Goal: Task Accomplishment & Management: Use online tool/utility

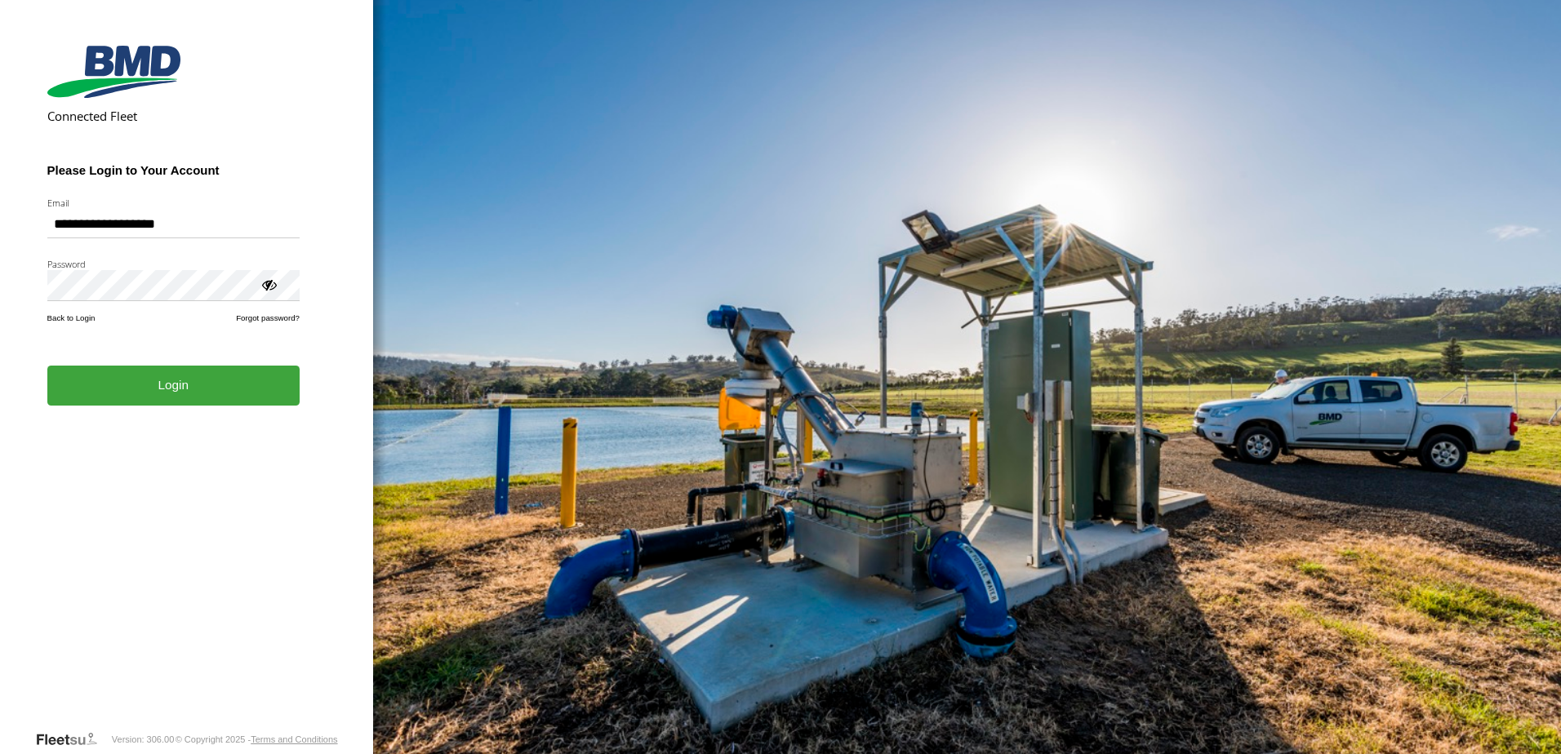
click at [209, 403] on button "Login" at bounding box center [173, 386] width 252 height 40
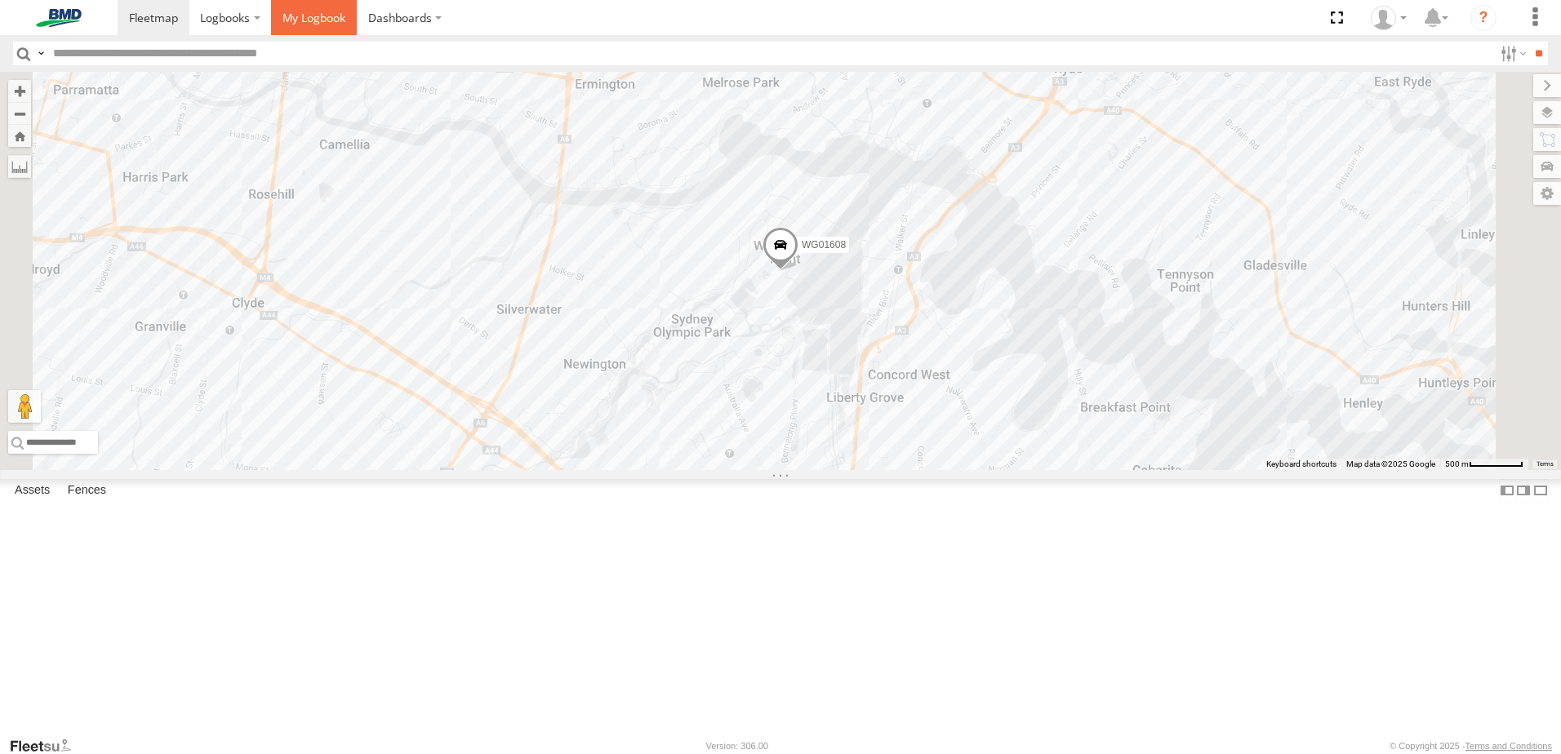
click at [331, 20] on span at bounding box center [313, 18] width 63 height 16
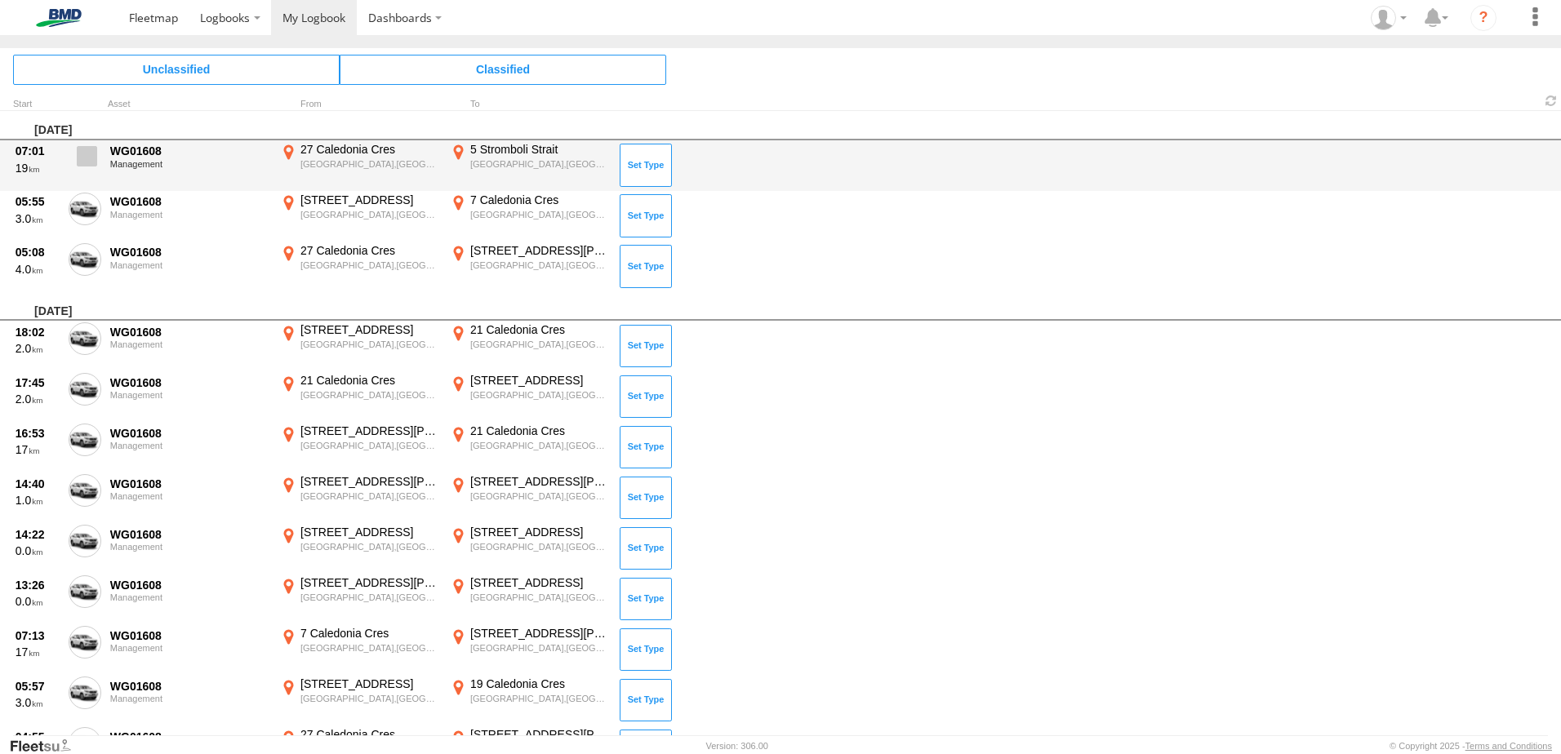
click at [78, 153] on span at bounding box center [87, 156] width 20 height 20
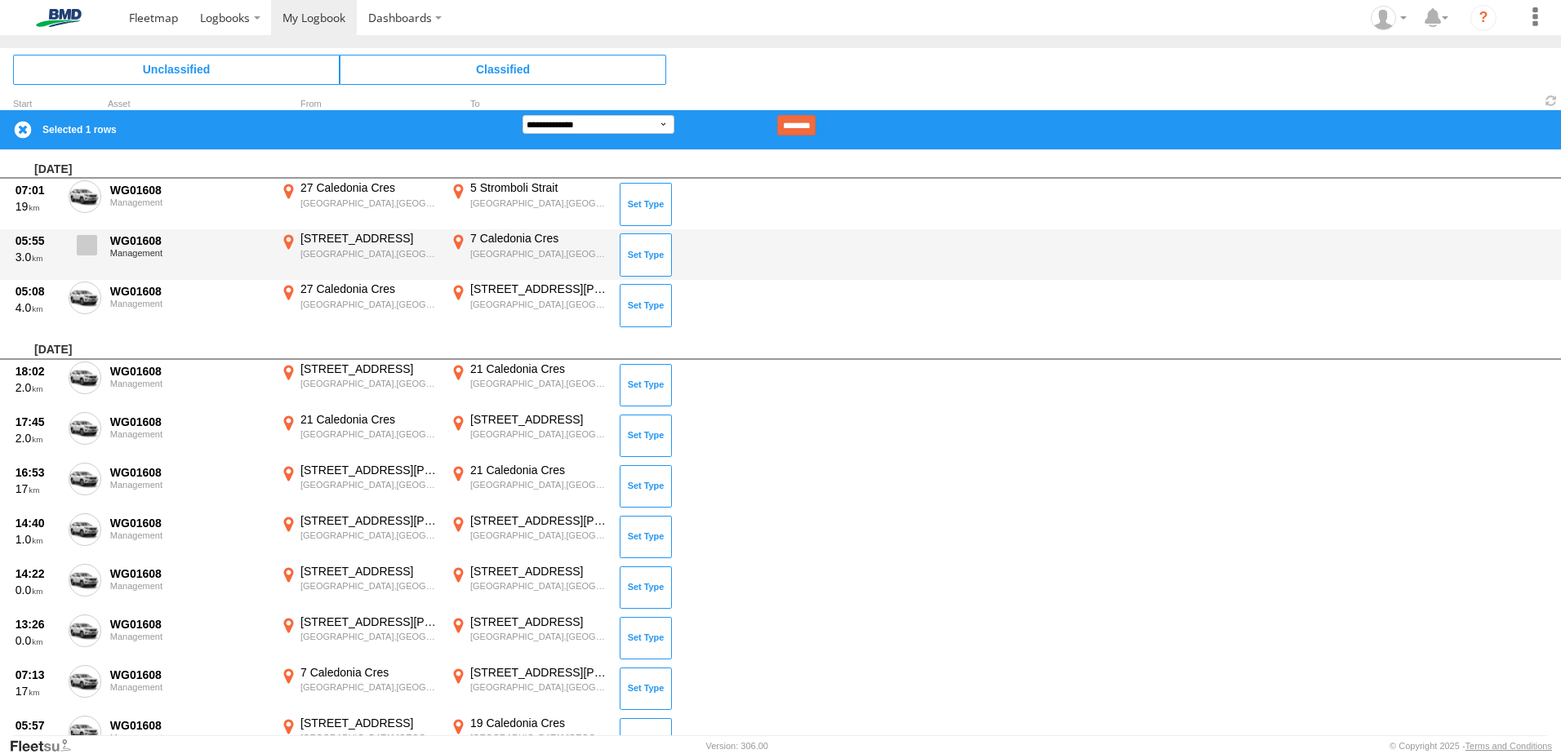
click at [91, 239] on span at bounding box center [87, 245] width 20 height 20
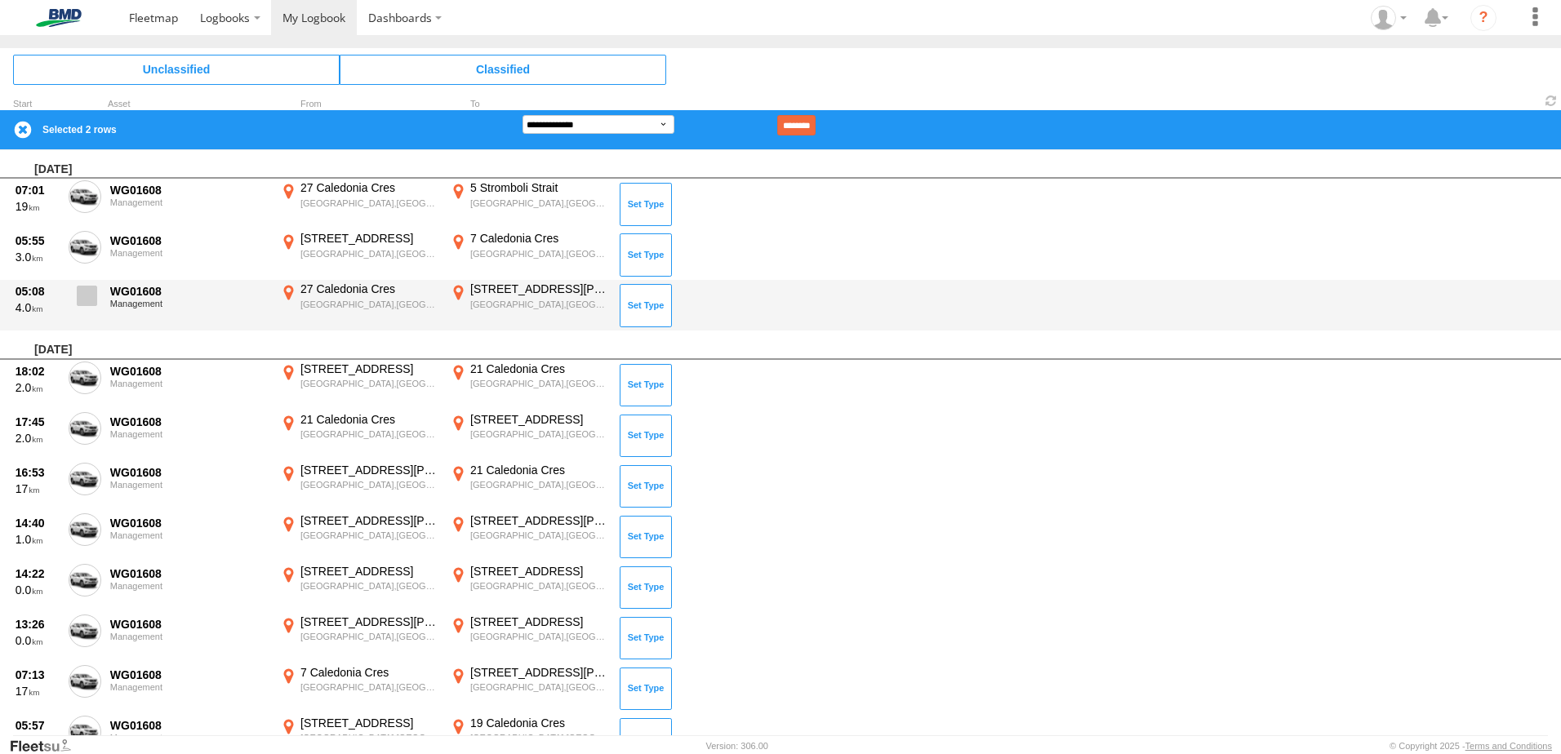
click at [97, 309] on label at bounding box center [85, 301] width 33 height 38
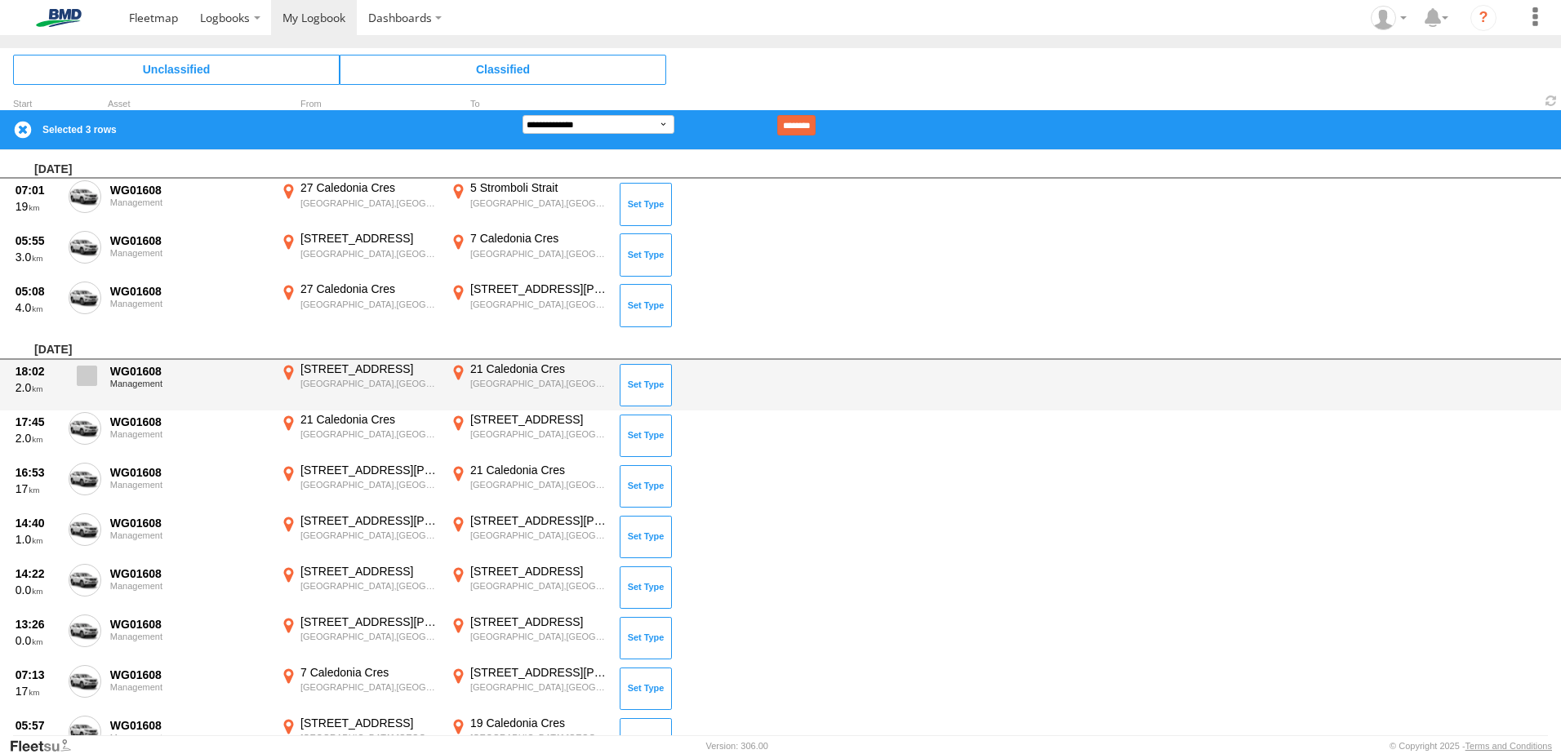
click at [81, 372] on span at bounding box center [87, 376] width 20 height 20
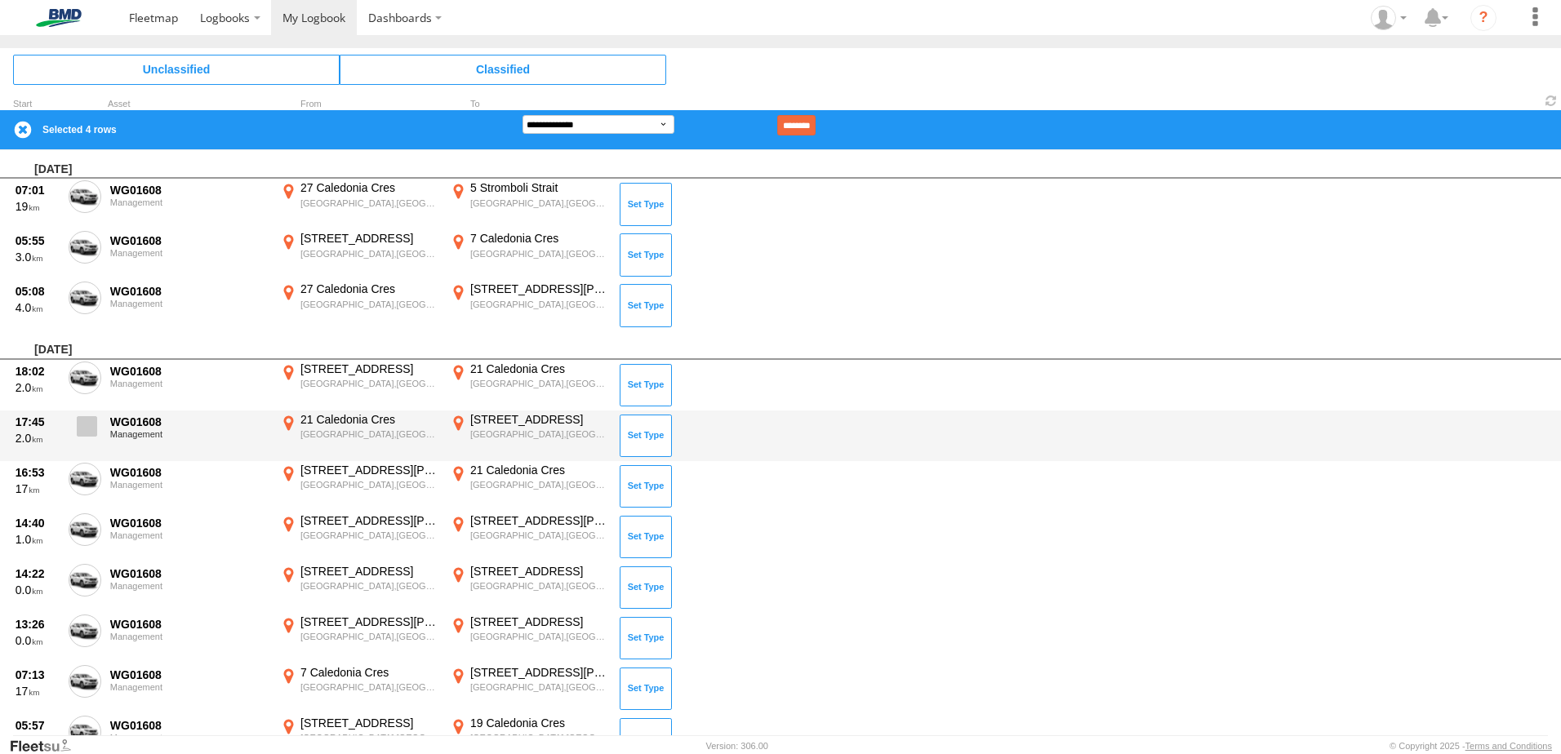
click at [69, 438] on label at bounding box center [85, 431] width 33 height 38
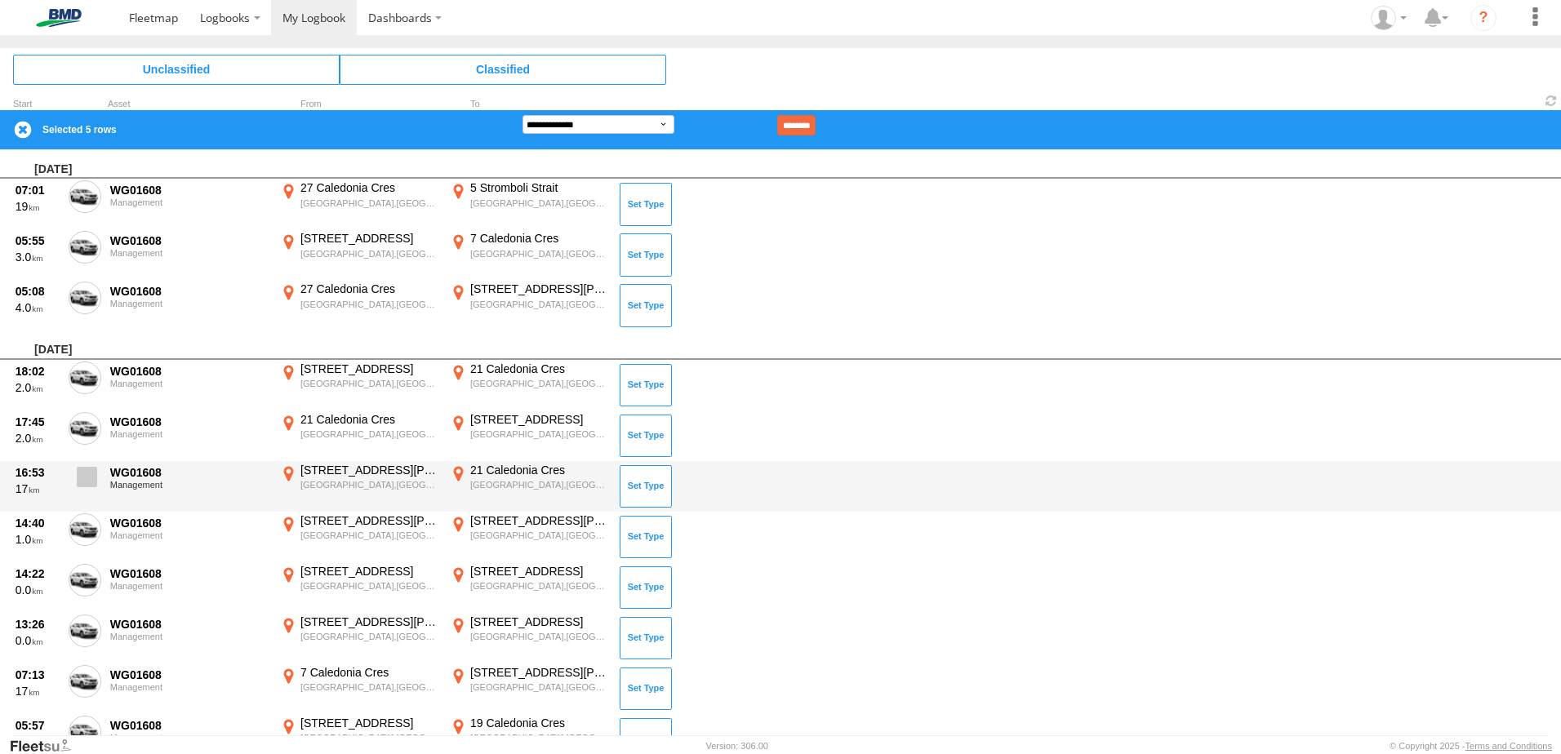
click at [87, 477] on span at bounding box center [87, 477] width 20 height 20
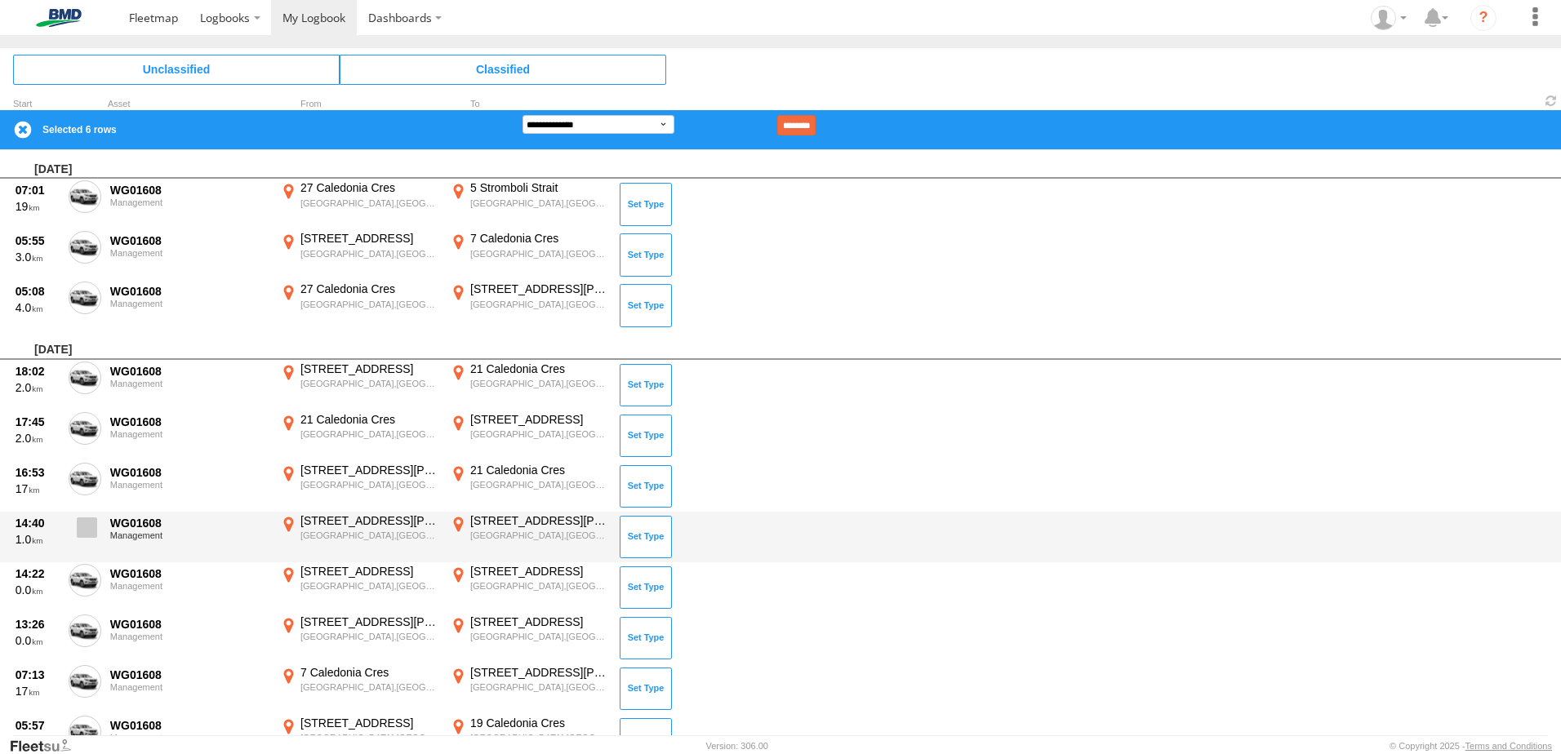
click at [86, 521] on span at bounding box center [87, 528] width 20 height 20
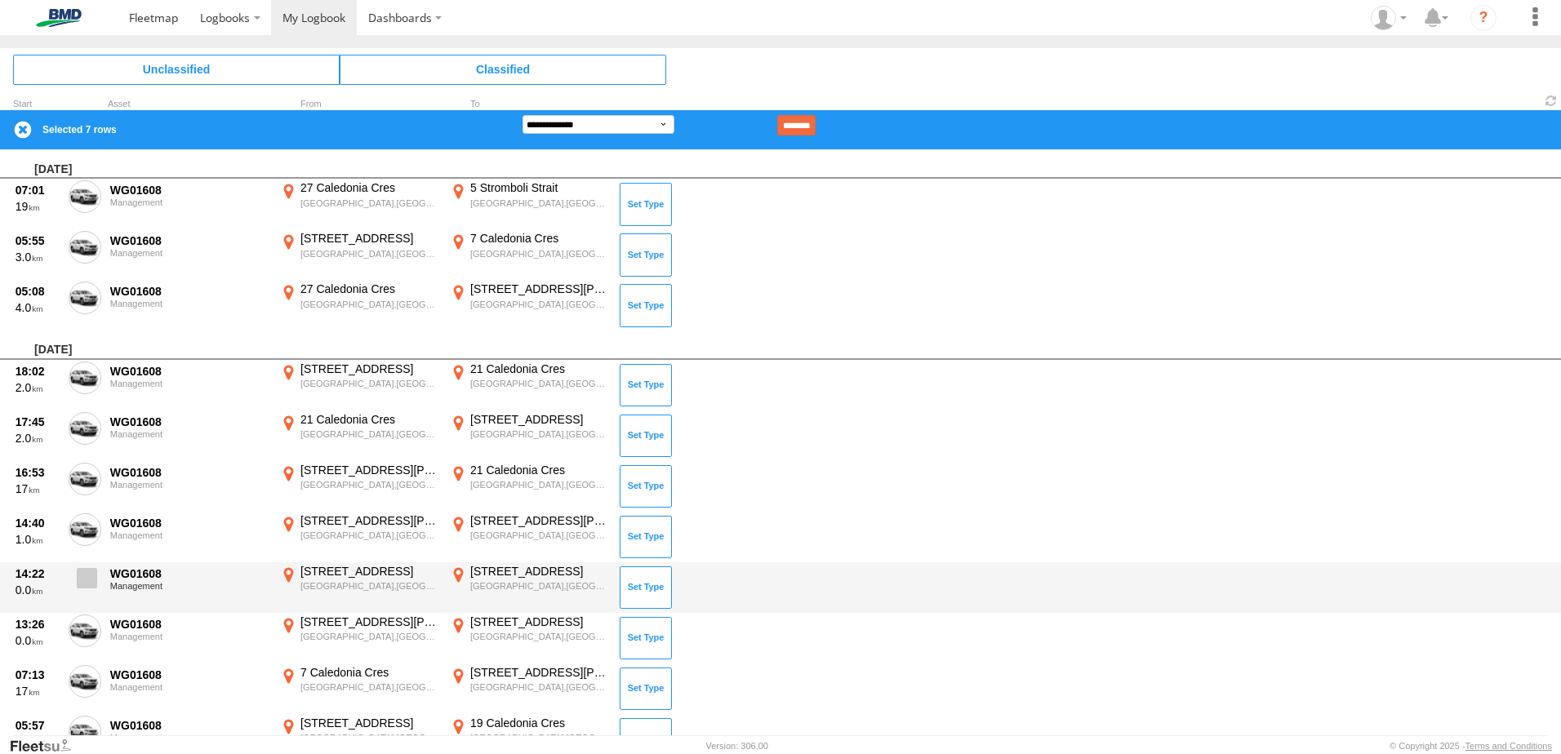
drag, startPoint x: 87, startPoint y: 578, endPoint x: 96, endPoint y: 581, distance: 9.6
click at [87, 579] on span at bounding box center [87, 578] width 20 height 20
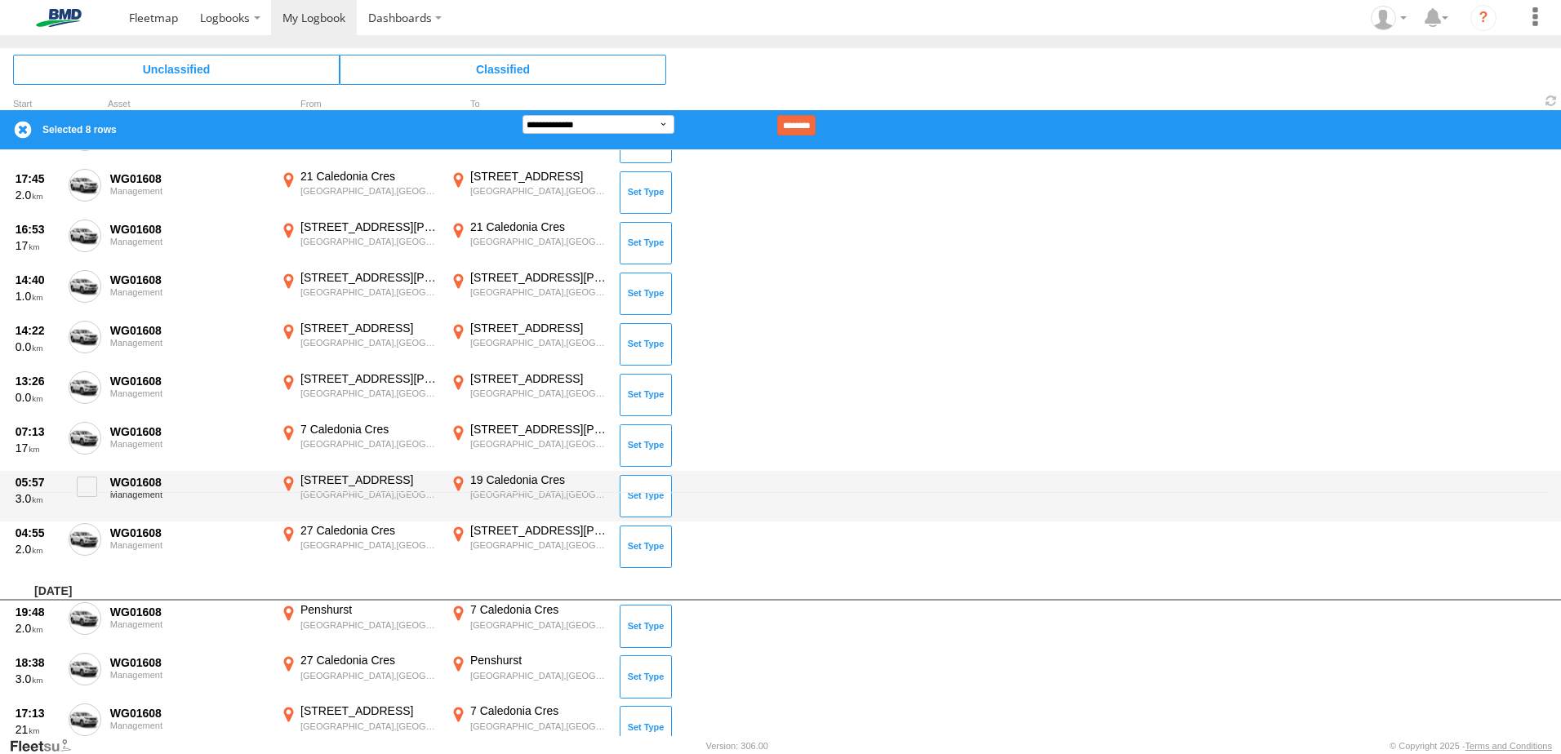
scroll to position [245, 0]
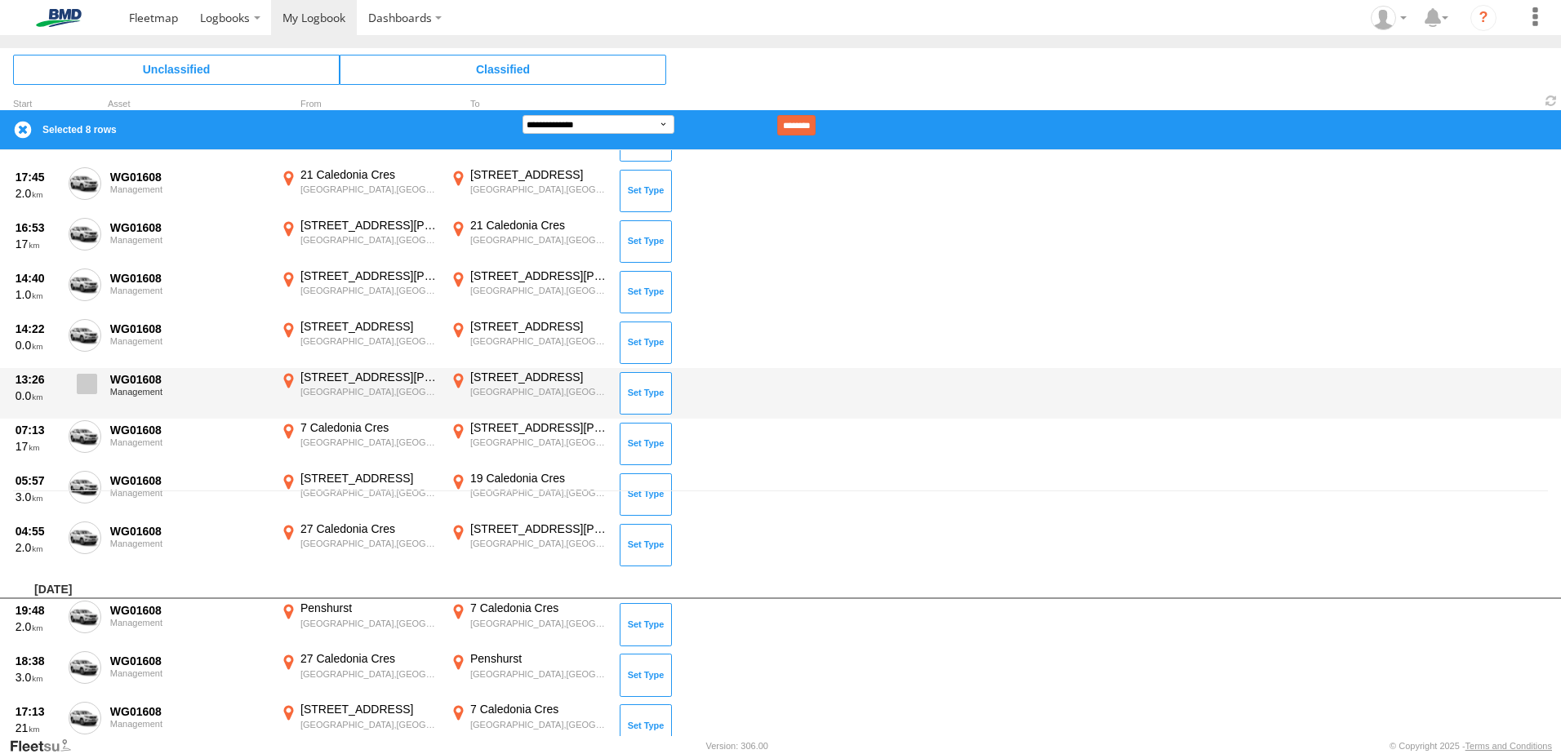
click at [81, 385] on span at bounding box center [87, 384] width 20 height 20
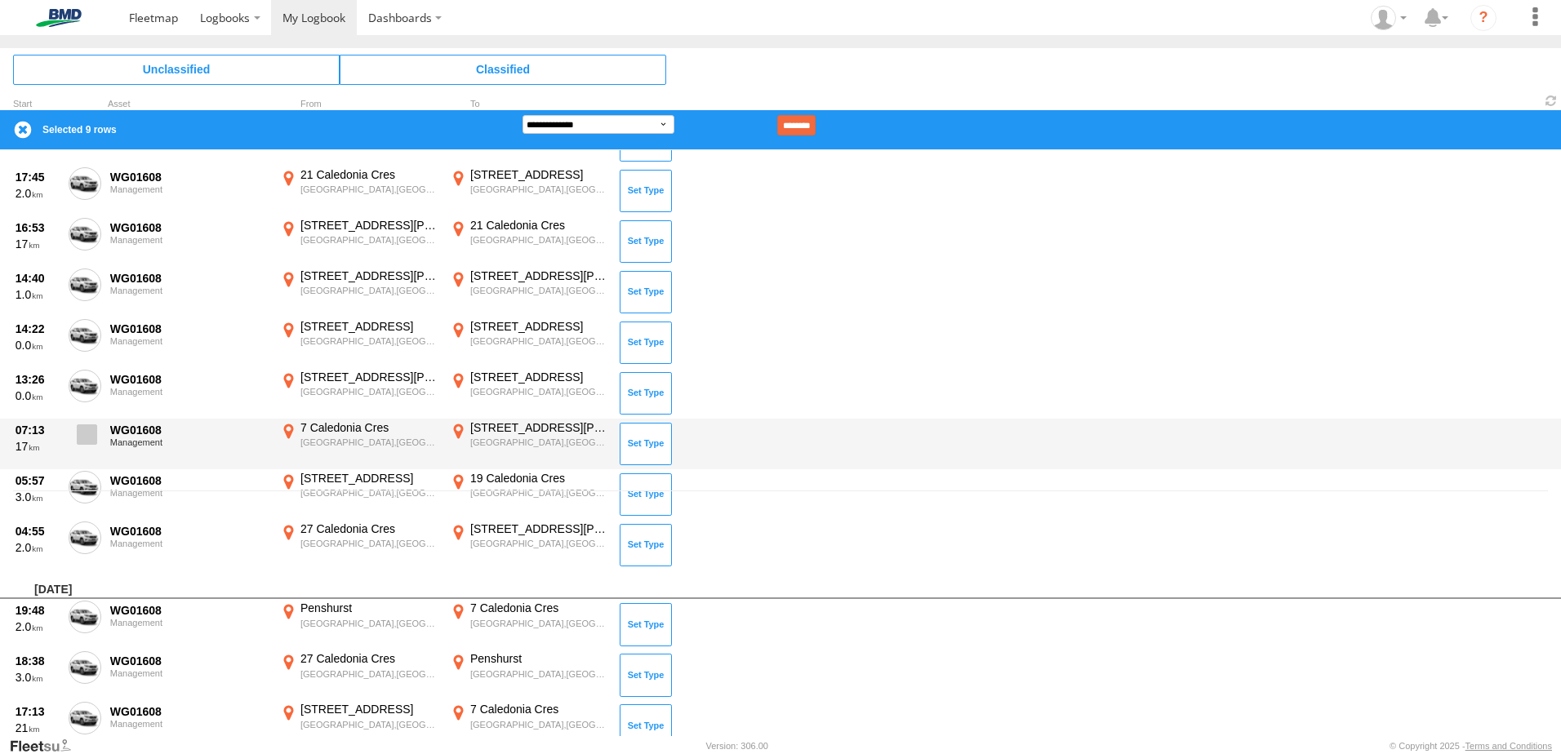
click at [92, 445] on label at bounding box center [85, 439] width 33 height 38
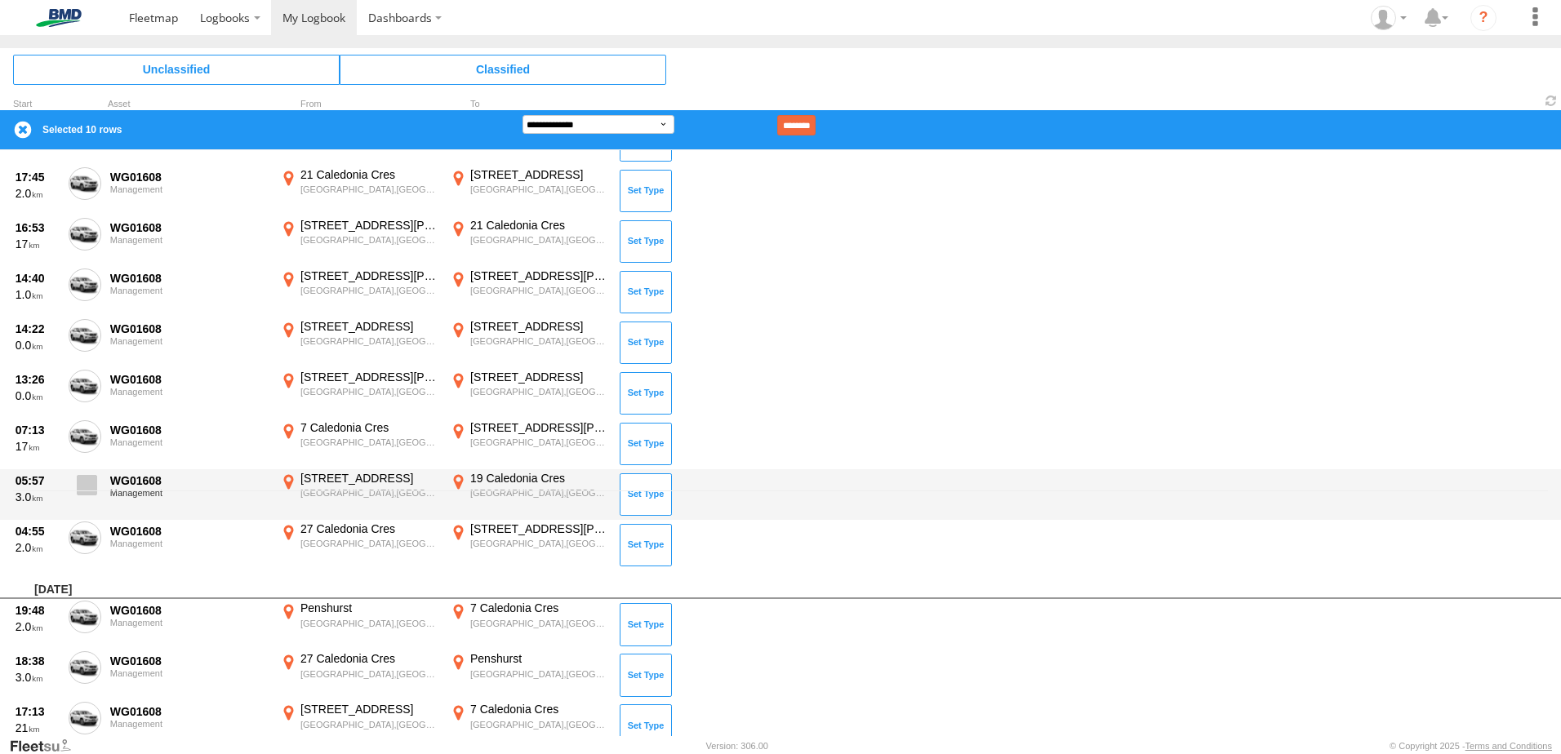
drag, startPoint x: 94, startPoint y: 484, endPoint x: 93, endPoint y: 508, distance: 23.7
click at [93, 484] on span at bounding box center [87, 485] width 20 height 20
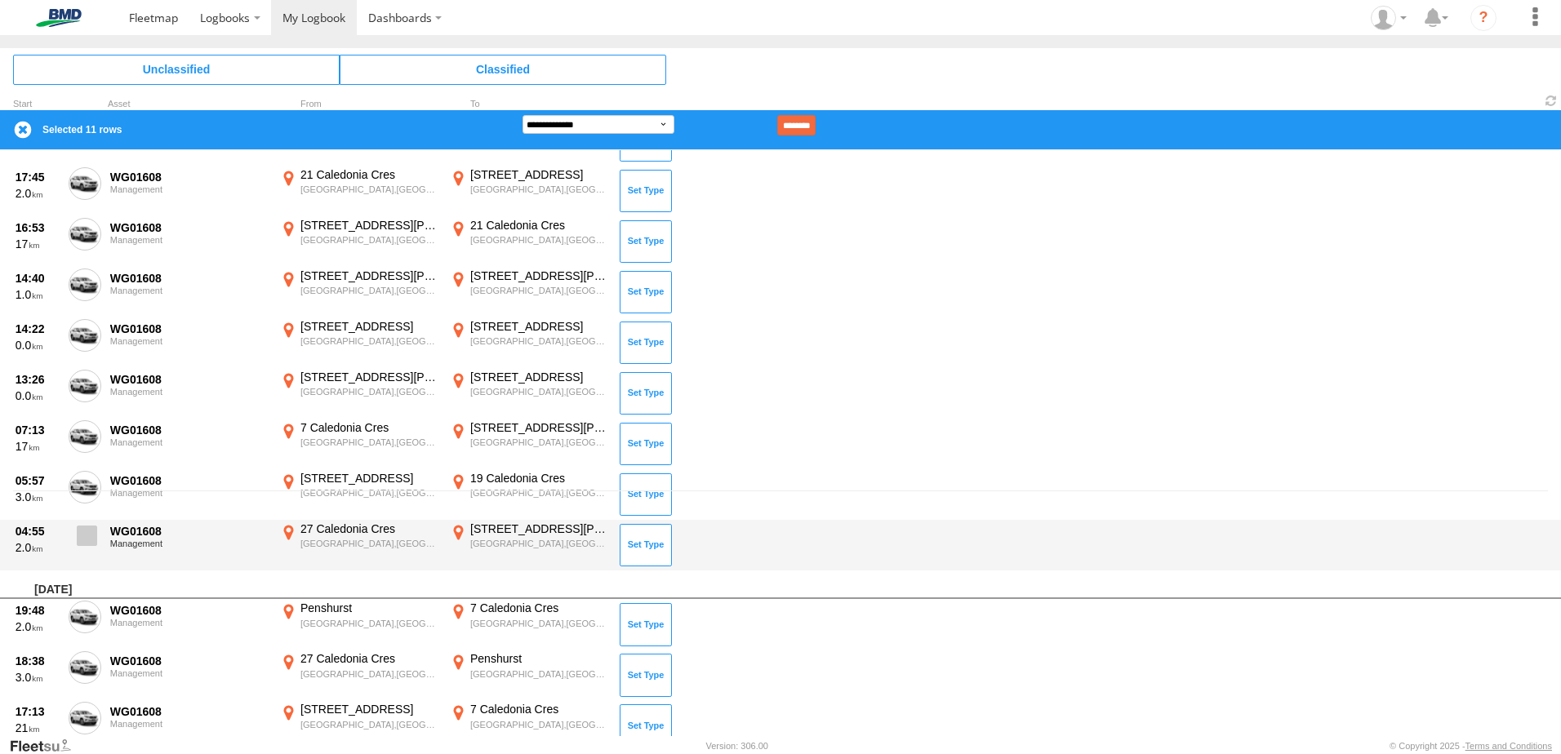
click at [94, 536] on span at bounding box center [87, 536] width 20 height 20
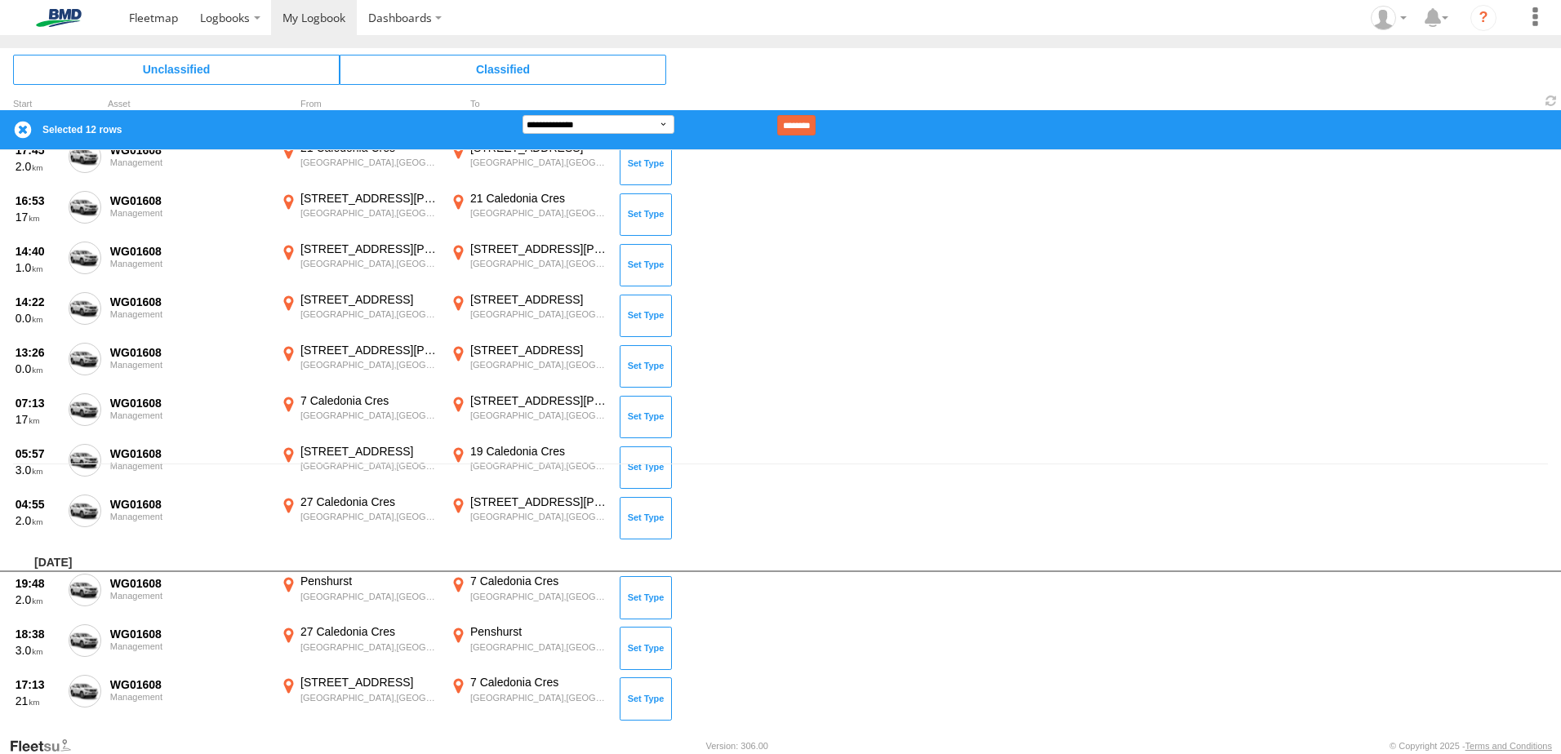
scroll to position [286, 0]
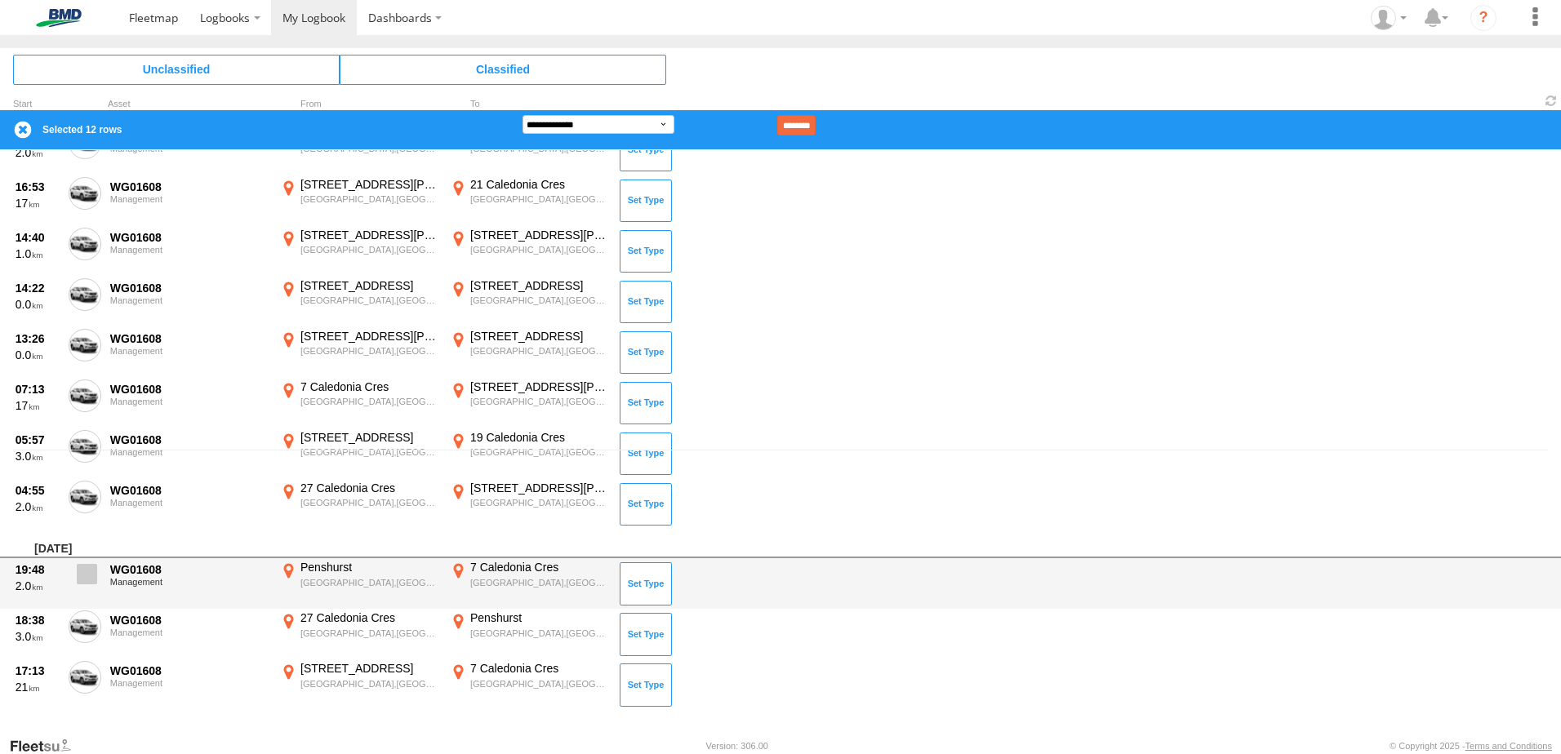
drag, startPoint x: 82, startPoint y: 575, endPoint x: 86, endPoint y: 586, distance: 11.9
click at [82, 575] on span at bounding box center [87, 574] width 20 height 20
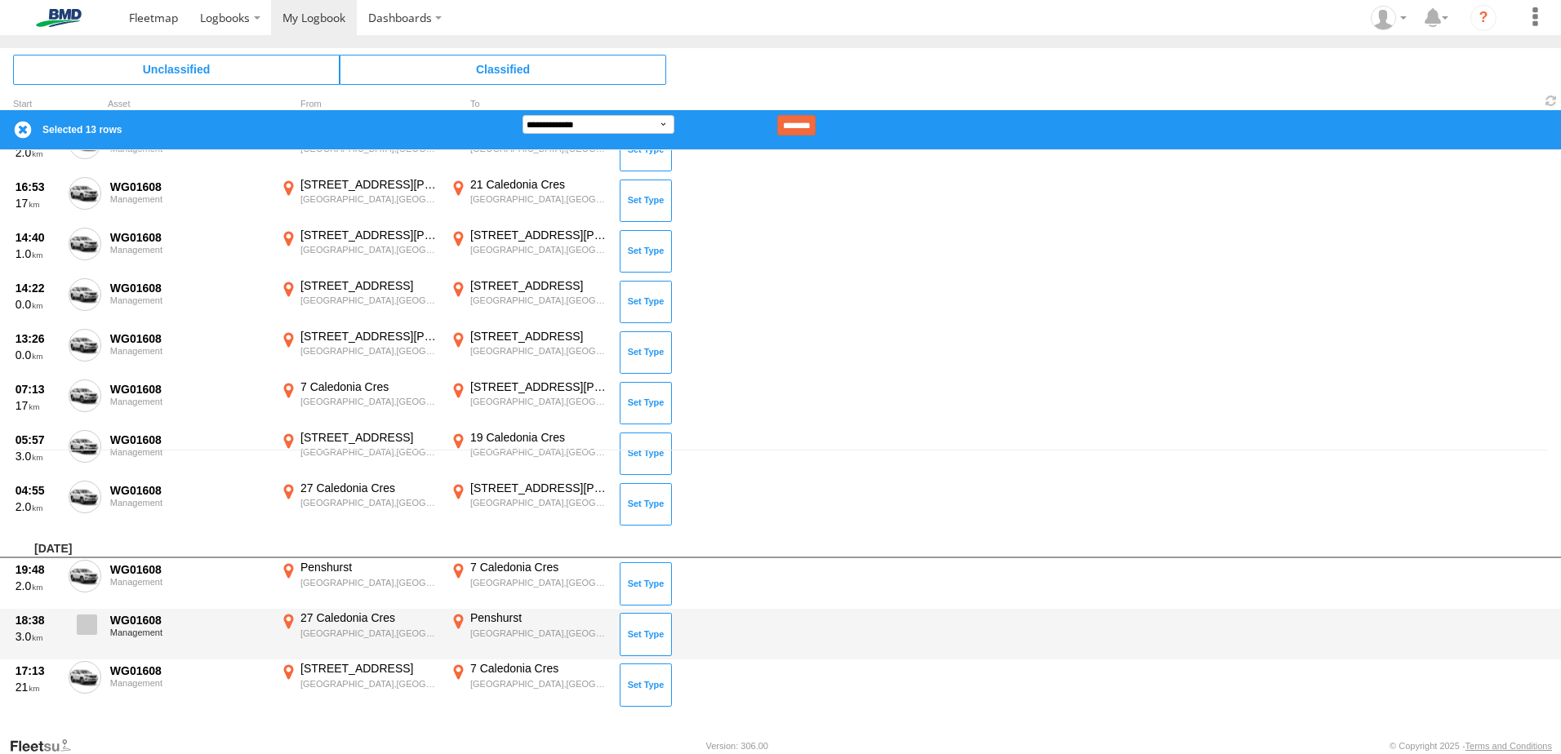
click at [93, 635] on span at bounding box center [87, 625] width 20 height 20
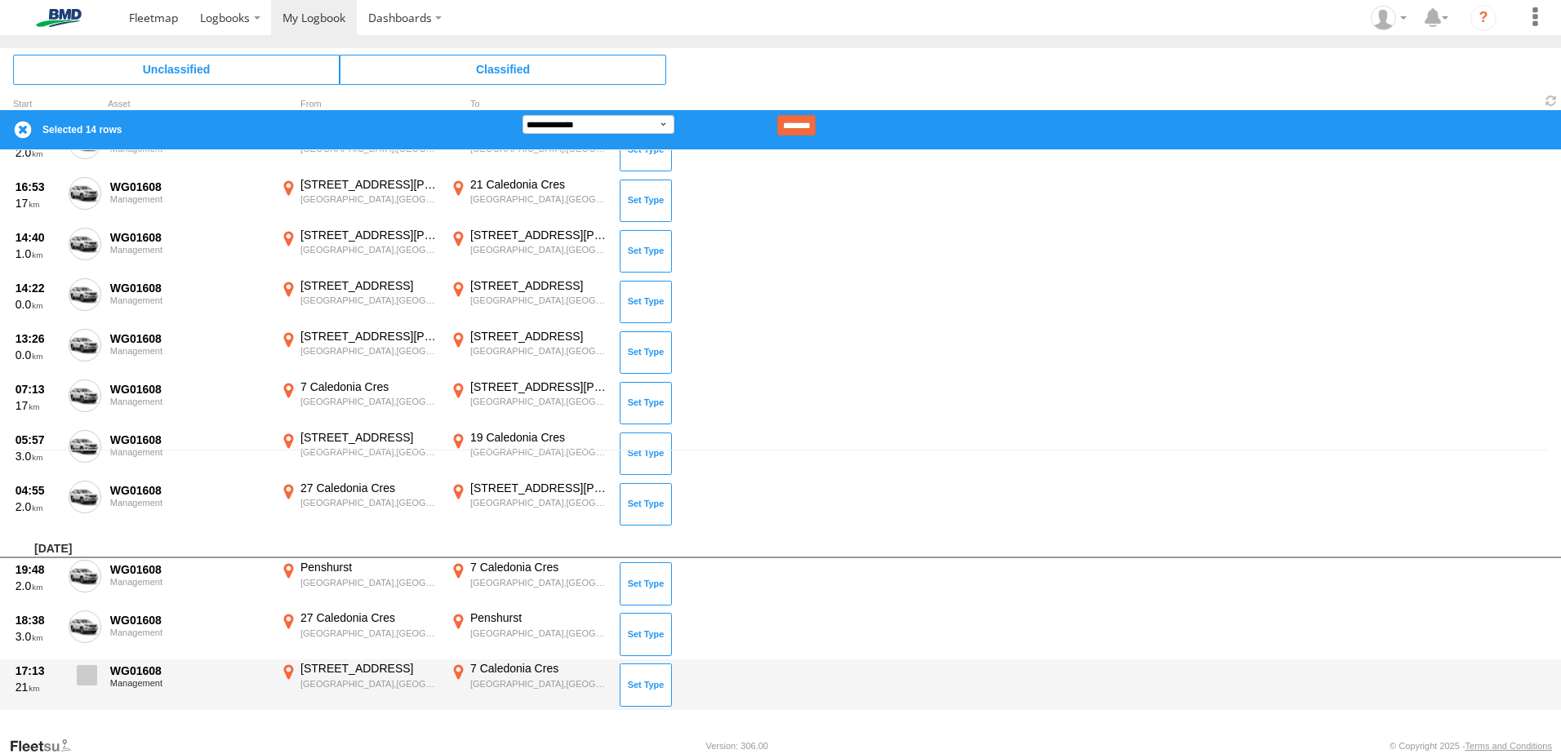
click at [79, 676] on span at bounding box center [87, 675] width 20 height 20
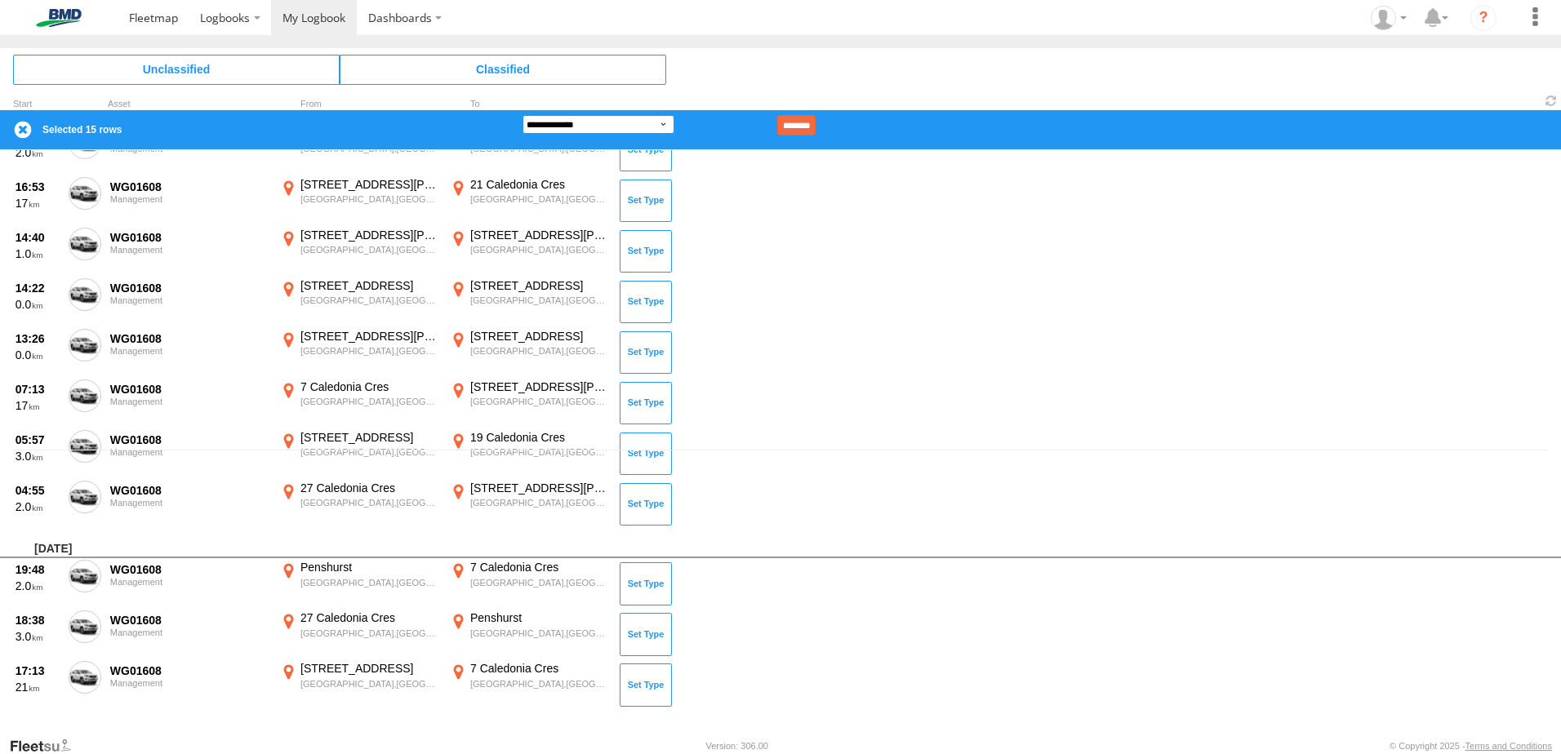
click at [666, 127] on select "**********" at bounding box center [598, 124] width 152 height 19
select select "**"
click at [522, 115] on select "**********" at bounding box center [598, 124] width 152 height 19
click at [815, 127] on input "********" at bounding box center [796, 125] width 38 height 20
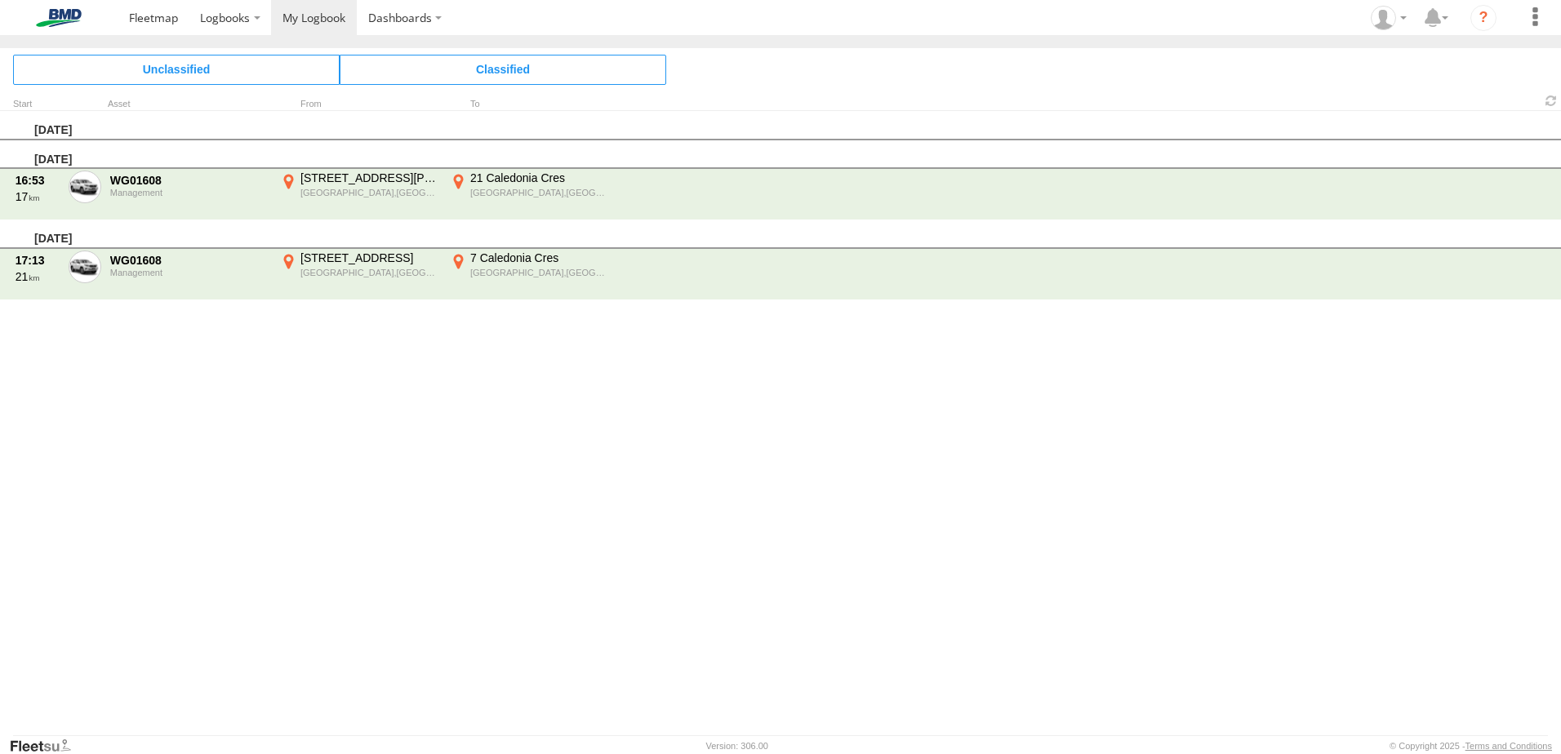
scroll to position [0, 0]
